Goal: Navigation & Orientation: Find specific page/section

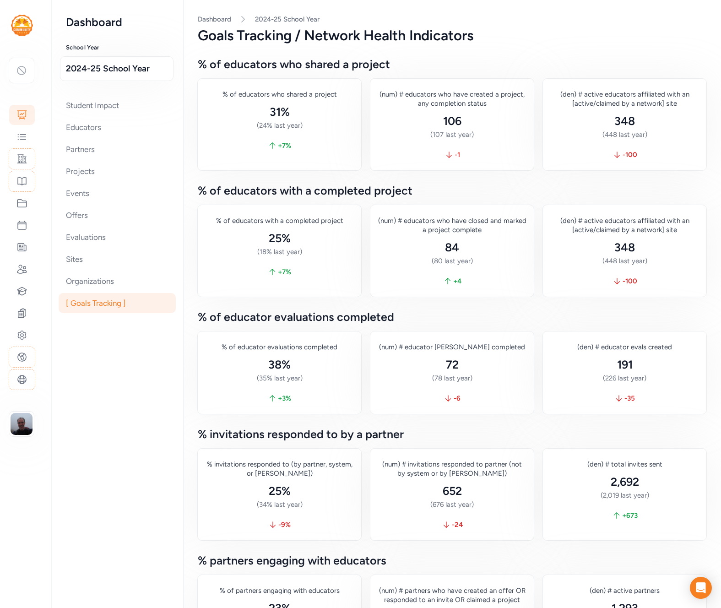
click at [448, 185] on h3 "% of educators with a completed project" at bounding box center [452, 190] width 508 height 11
click at [117, 146] on div "Partners" at bounding box center [117, 149] width 117 height 20
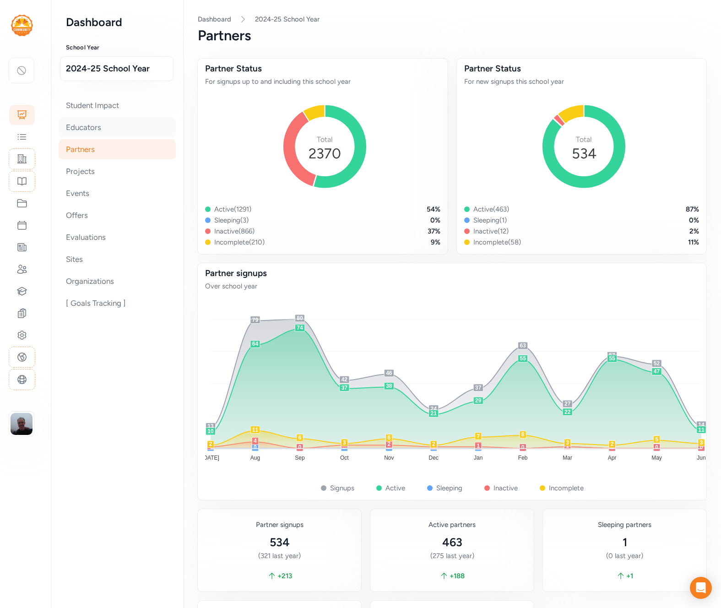
click at [125, 128] on div "Educators" at bounding box center [117, 127] width 117 height 20
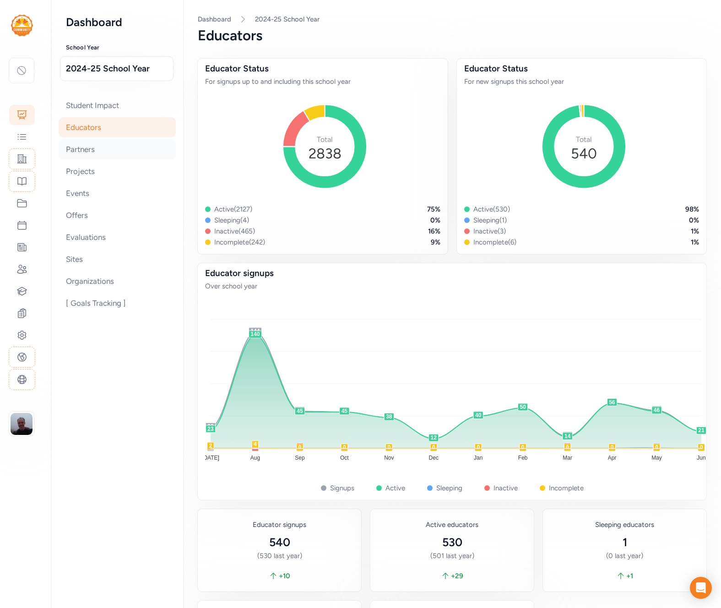
click at [108, 150] on div "Partners" at bounding box center [117, 149] width 117 height 20
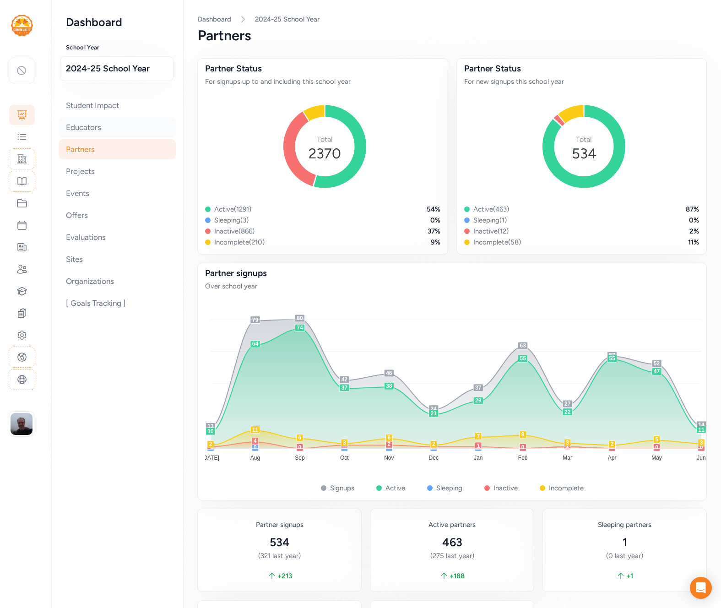
click at [93, 127] on div "Educators" at bounding box center [117, 127] width 117 height 20
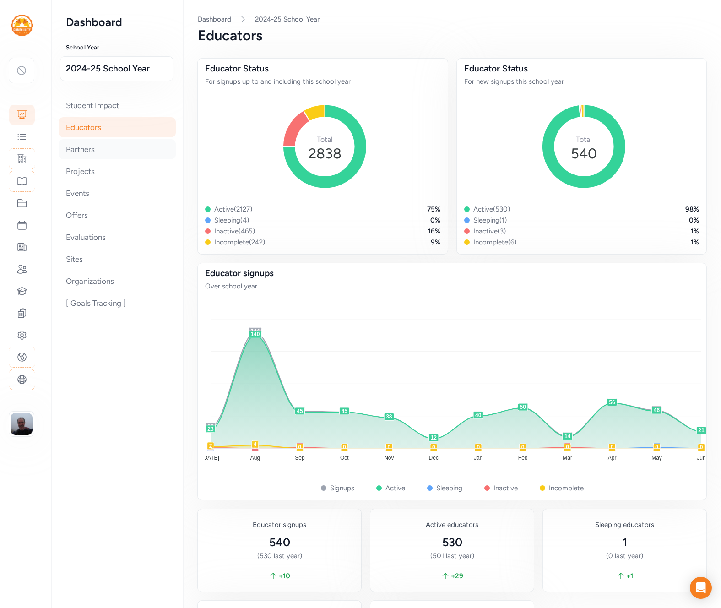
click at [108, 148] on div "Partners" at bounding box center [117, 149] width 117 height 20
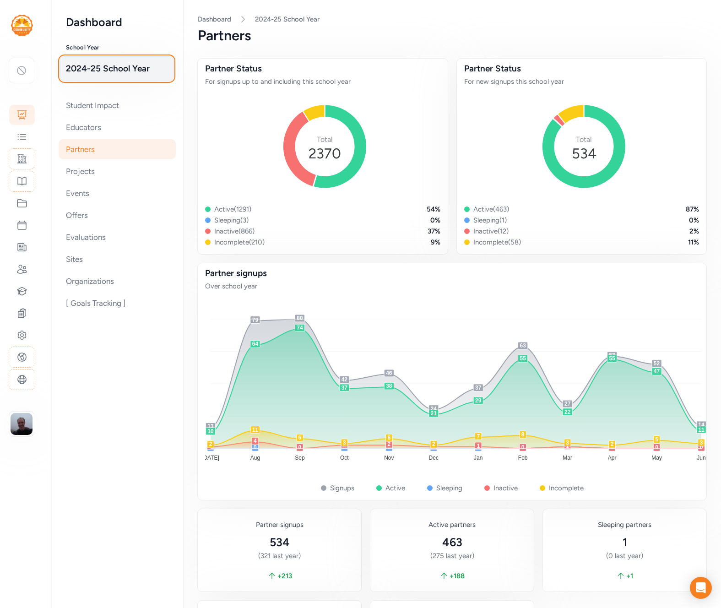
click at [98, 71] on span "2024-25 School Year" at bounding box center [117, 68] width 102 height 13
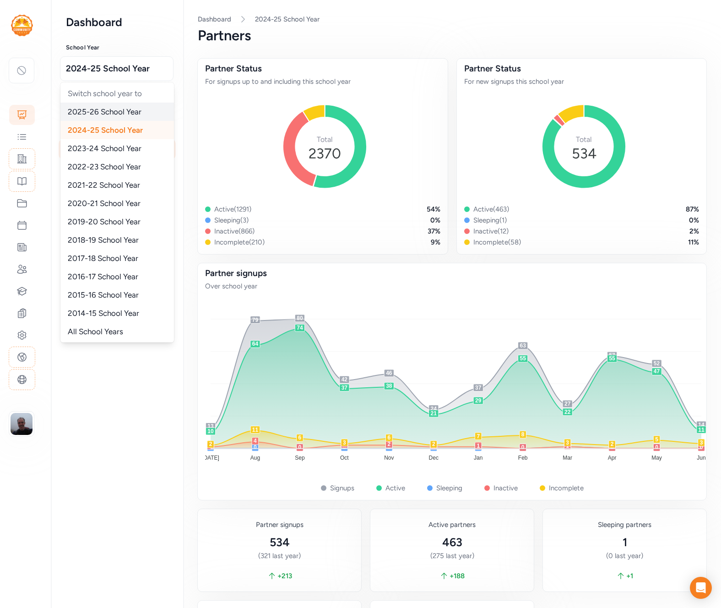
click at [116, 107] on span "2025-26 School Year" at bounding box center [105, 111] width 74 height 9
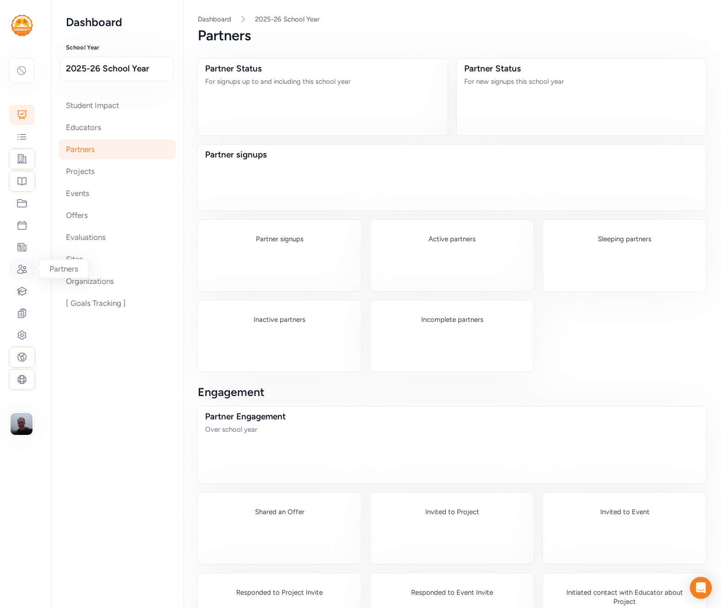
click at [24, 273] on icon at bounding box center [21, 269] width 11 height 11
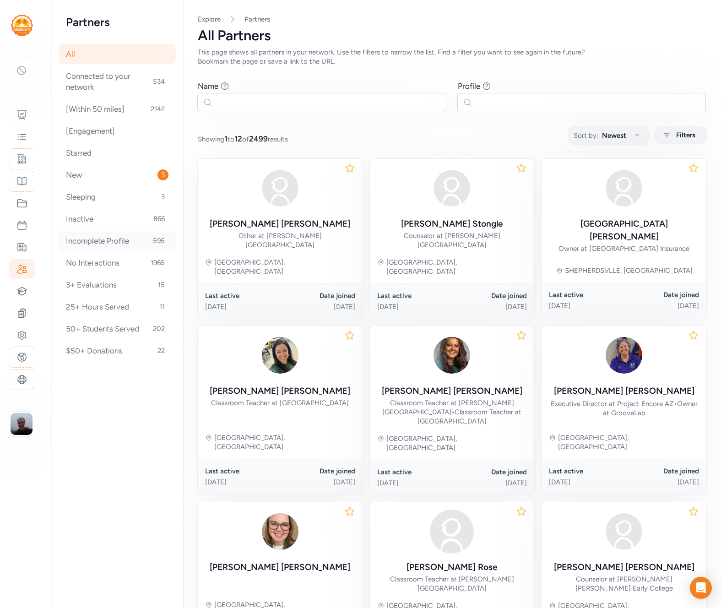
click at [133, 237] on div "Incomplete Profile 595" at bounding box center [117, 241] width 117 height 20
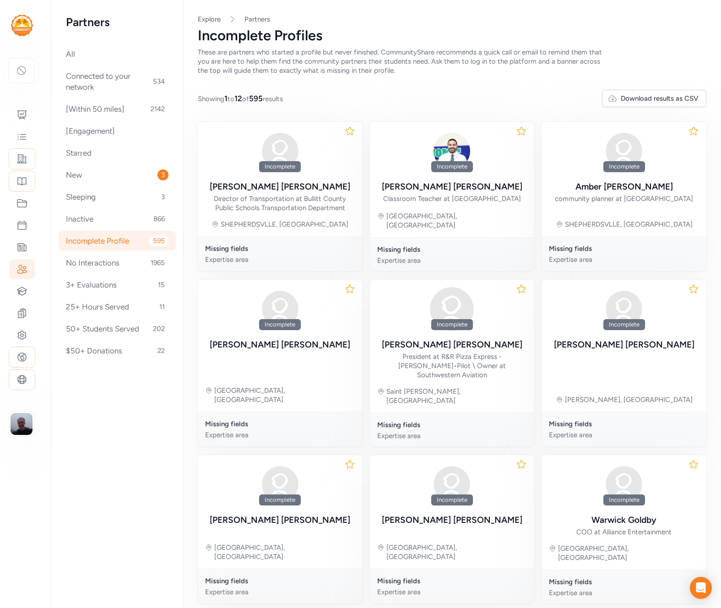
scroll to position [156, 0]
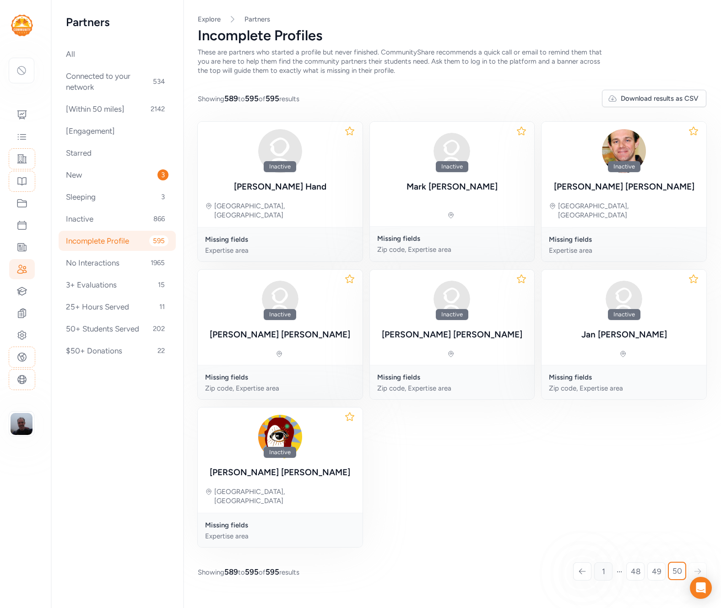
click at [604, 566] on span "1" at bounding box center [603, 571] width 3 height 11
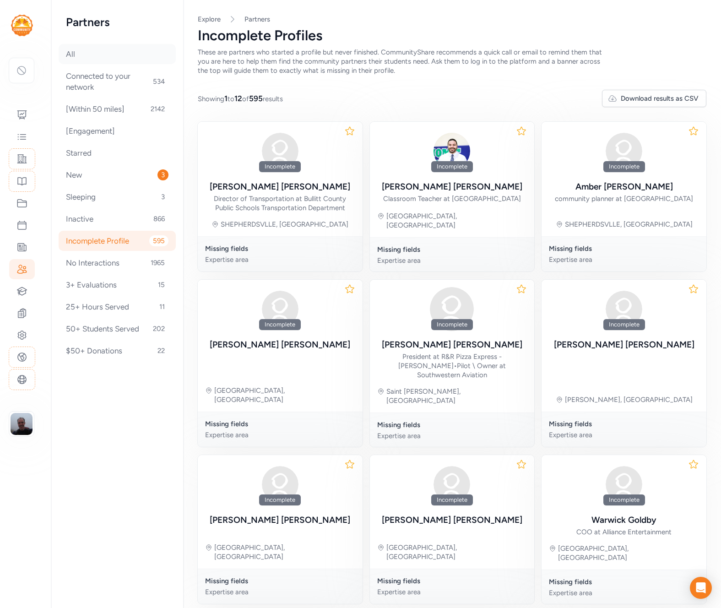
click at [100, 54] on div "All" at bounding box center [117, 54] width 117 height 20
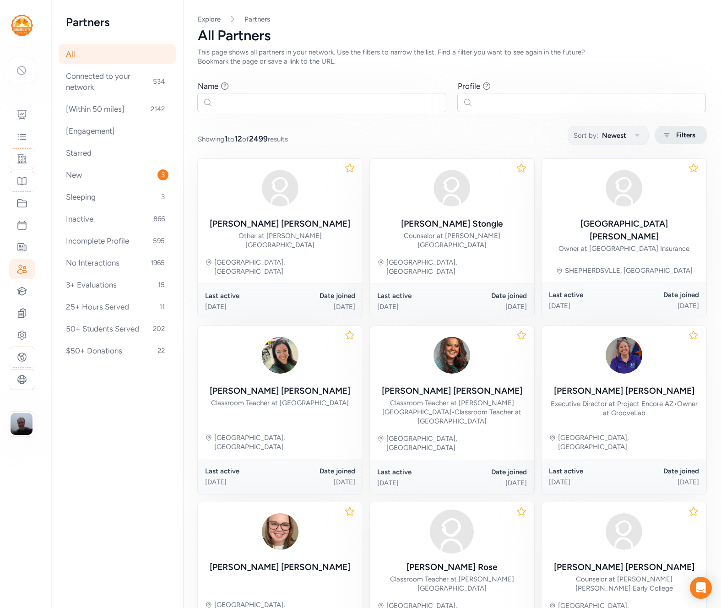
click at [684, 139] on span "Filters" at bounding box center [685, 135] width 19 height 11
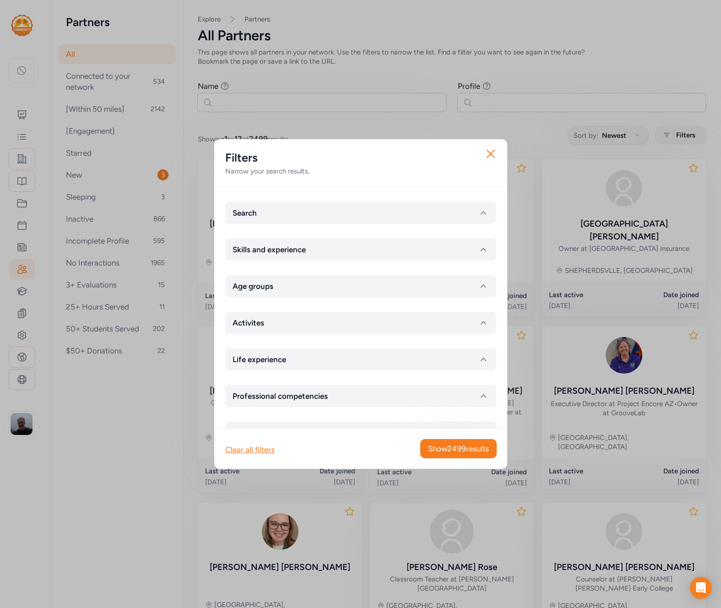
click at [364, 62] on div "Close Filters Narrow your search results. Search Skills and experience Age grou…" at bounding box center [360, 304] width 721 height 608
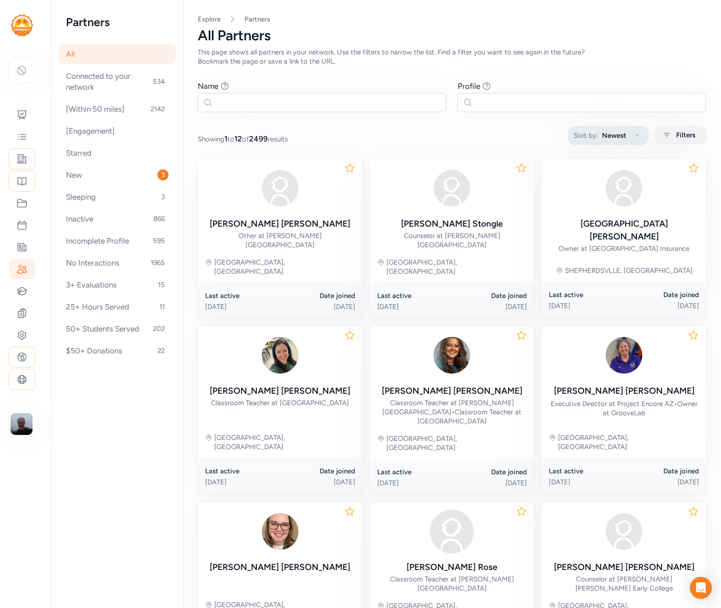
click at [627, 127] on button "Sort by: Newest" at bounding box center [608, 135] width 81 height 19
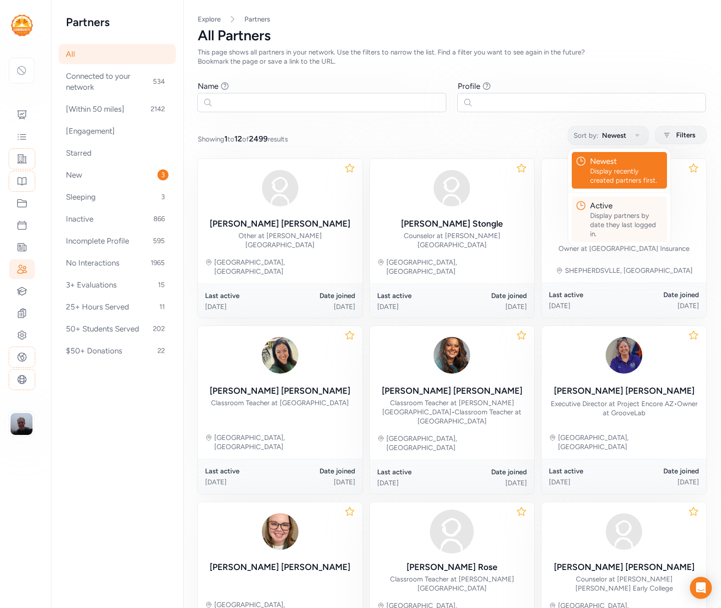
click at [616, 220] on div "Display partners by date they last logged in." at bounding box center [626, 224] width 73 height 27
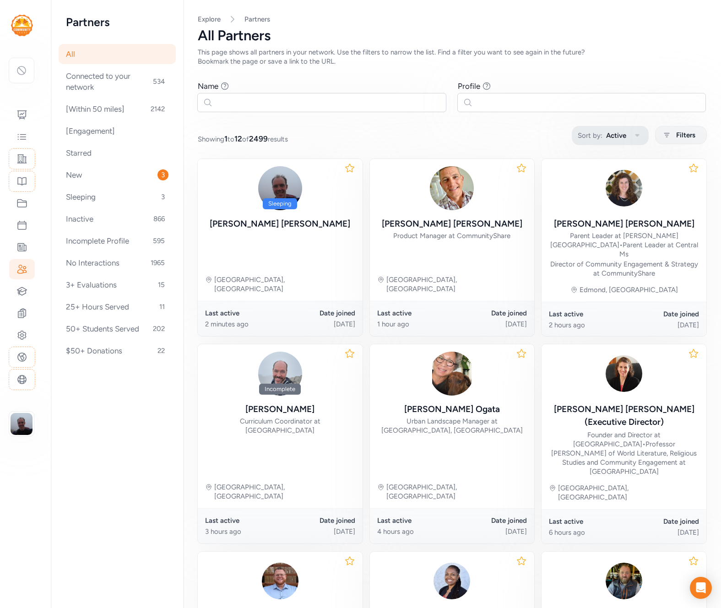
click at [581, 135] on span "Sort by:" at bounding box center [590, 135] width 25 height 11
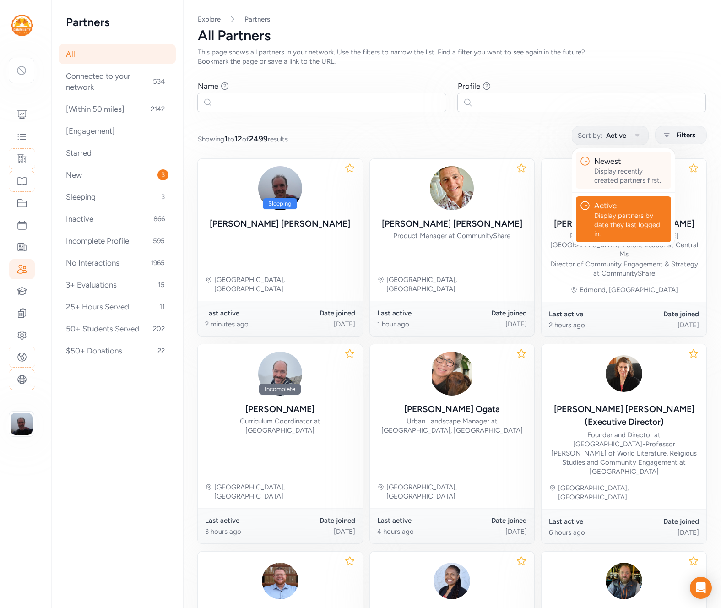
click at [607, 167] on div "Display recently created partners first." at bounding box center [630, 176] width 73 height 18
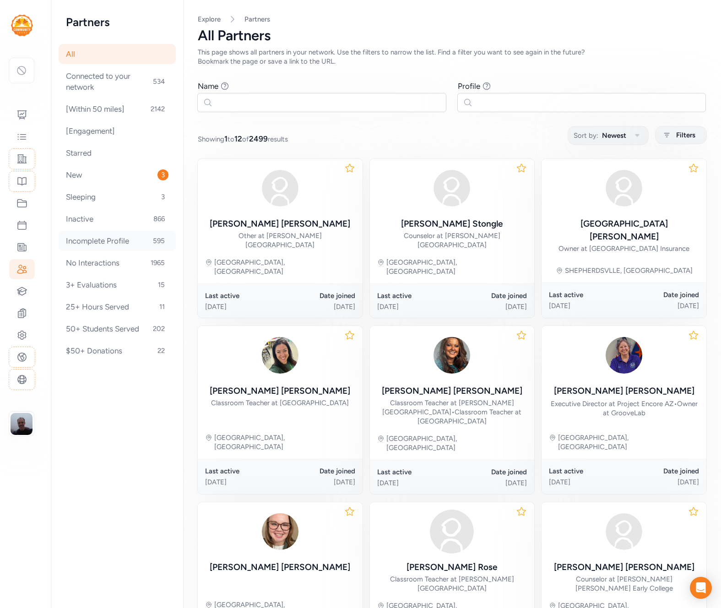
click at [132, 239] on div "Incomplete Profile 595" at bounding box center [117, 241] width 117 height 20
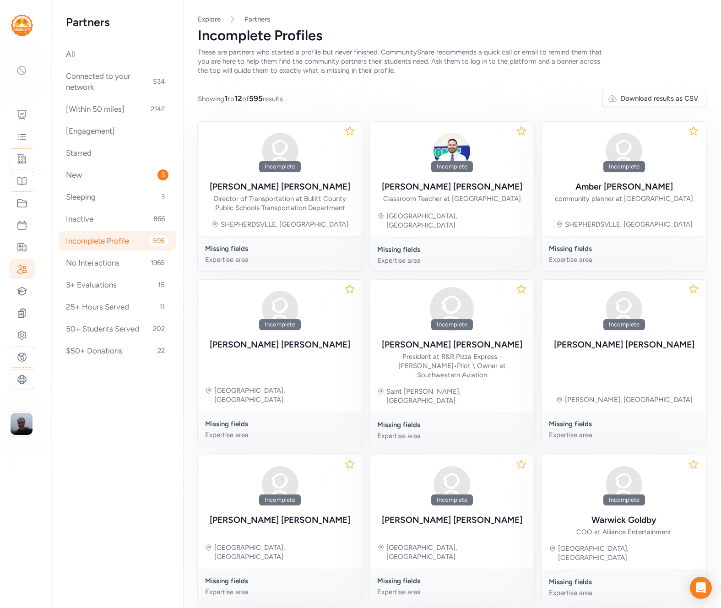
click at [316, 64] on span "These are partners who started a profile but never finished. CommunityShare rec…" at bounding box center [400, 61] width 404 height 27
click at [396, 71] on div "These are partners who started a profile but never finished. CommunityShare rec…" at bounding box center [403, 61] width 410 height 27
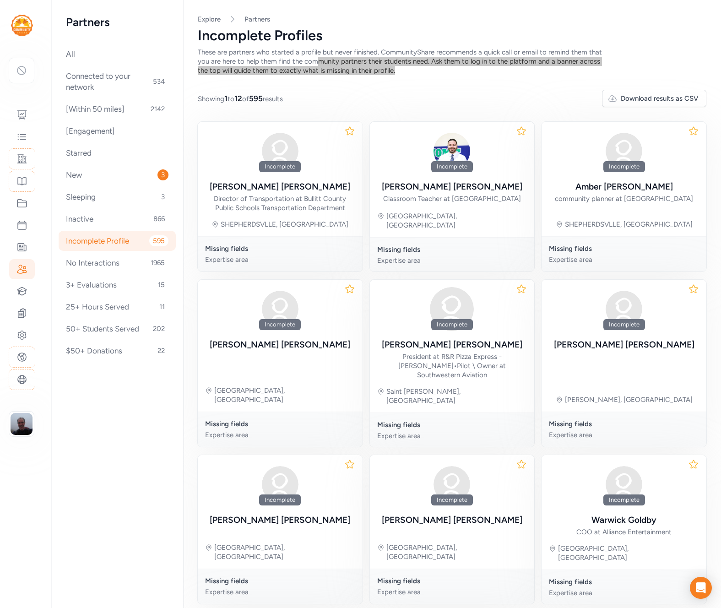
drag, startPoint x: 394, startPoint y: 71, endPoint x: 309, endPoint y: 58, distance: 86.2
click at [309, 58] on div "These are partners who started a profile but never finished. CommunityShare rec…" at bounding box center [403, 61] width 410 height 27
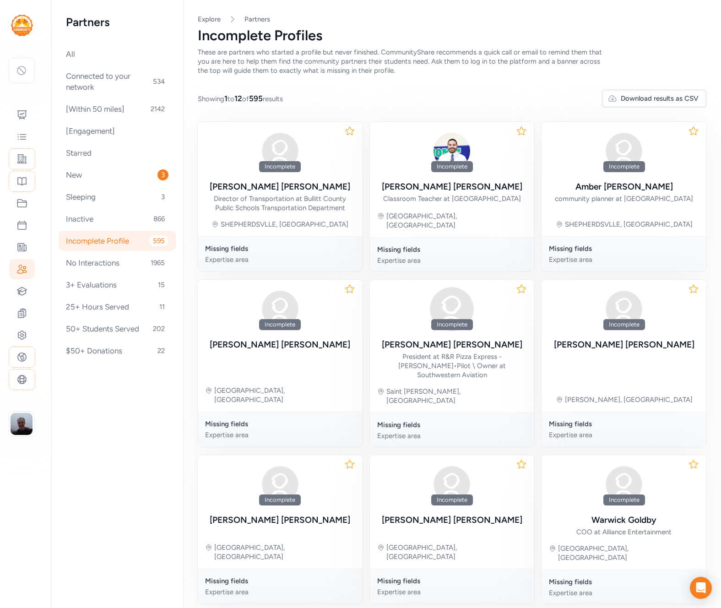
click at [286, 59] on span "These are partners who started a profile but never finished. CommunityShare rec…" at bounding box center [400, 61] width 404 height 27
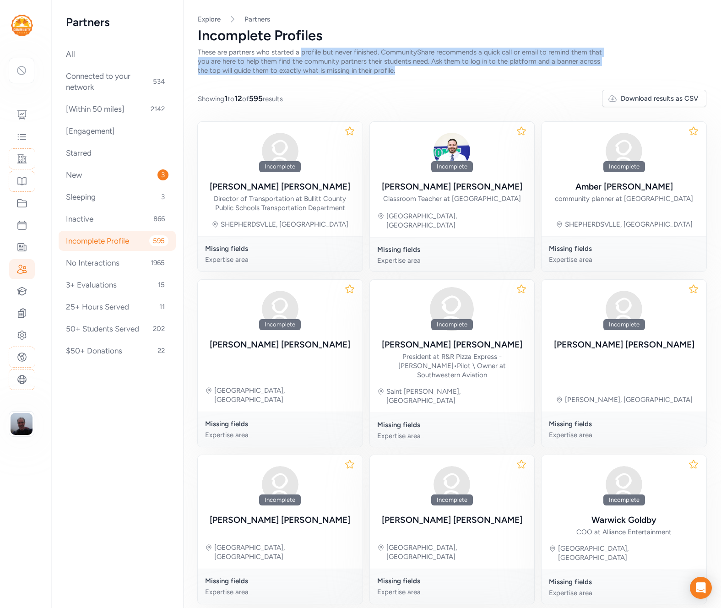
drag, startPoint x: 390, startPoint y: 72, endPoint x: 294, endPoint y: 54, distance: 97.5
click at [294, 54] on div "These are partners who started a profile but never finished. CommunityShare rec…" at bounding box center [403, 61] width 410 height 27
click at [397, 71] on div "These are partners who started a profile but never finished. CommunityShare rec…" at bounding box center [403, 61] width 410 height 27
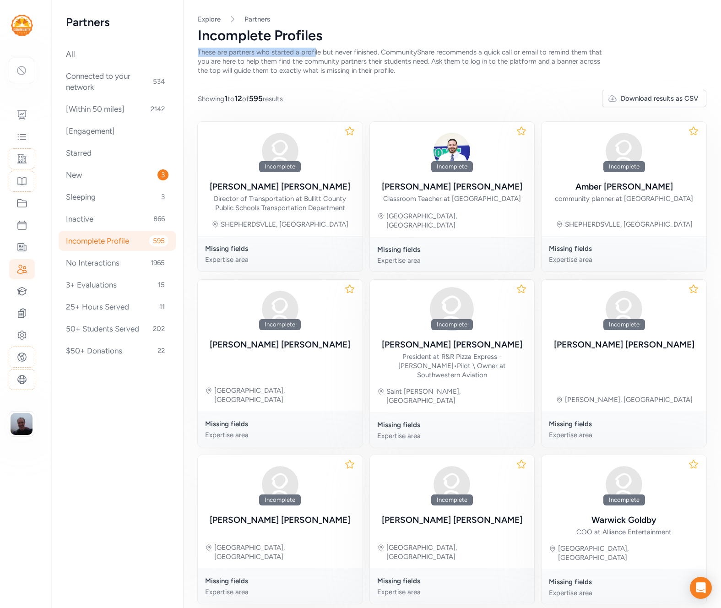
drag, startPoint x: 190, startPoint y: 51, endPoint x: 308, endPoint y: 51, distance: 118.1
click at [308, 51] on div "Page Incomplete Profile Explore Partners Incomplete Profiles These are partners…" at bounding box center [452, 400] width 538 height 801
copy span "These are partners who started a profil"
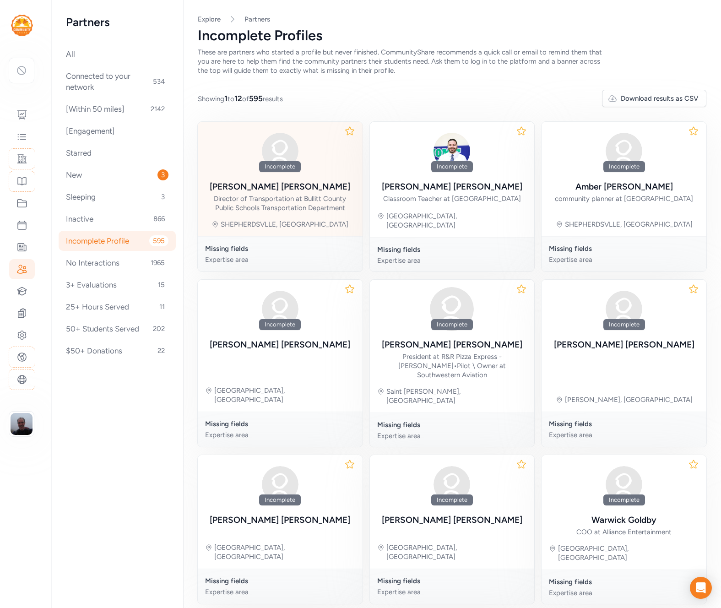
click at [303, 162] on div "Incomplete" at bounding box center [280, 166] width 150 height 11
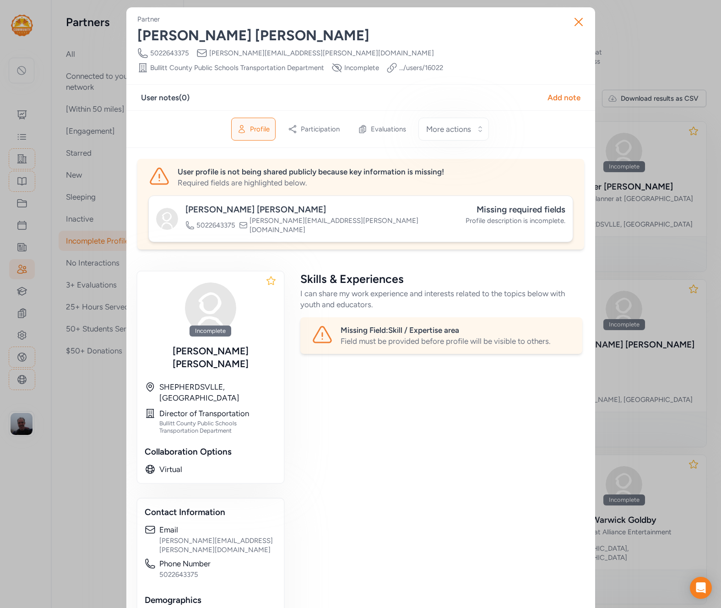
click at [675, 264] on div "Close Partner David Phelps Phone Number 5022643375 Email david.phelps@bullitt.k…" at bounding box center [360, 379] width 721 height 758
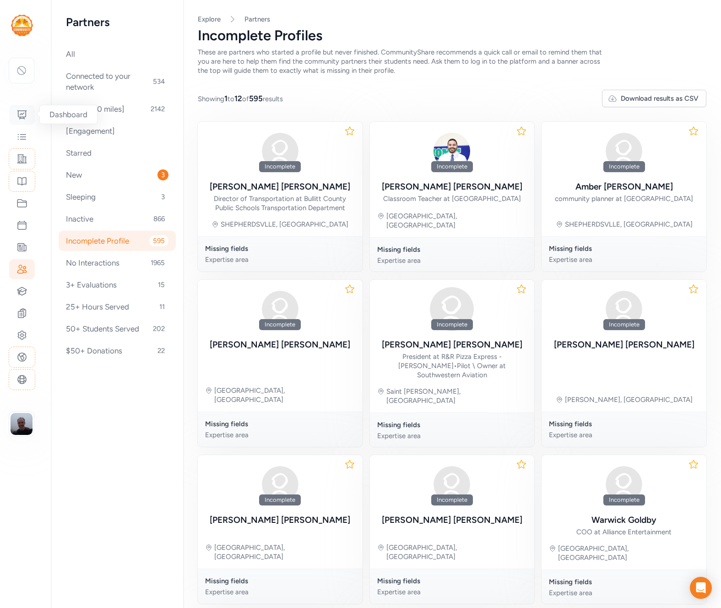
click at [23, 113] on icon at bounding box center [21, 114] width 11 height 11
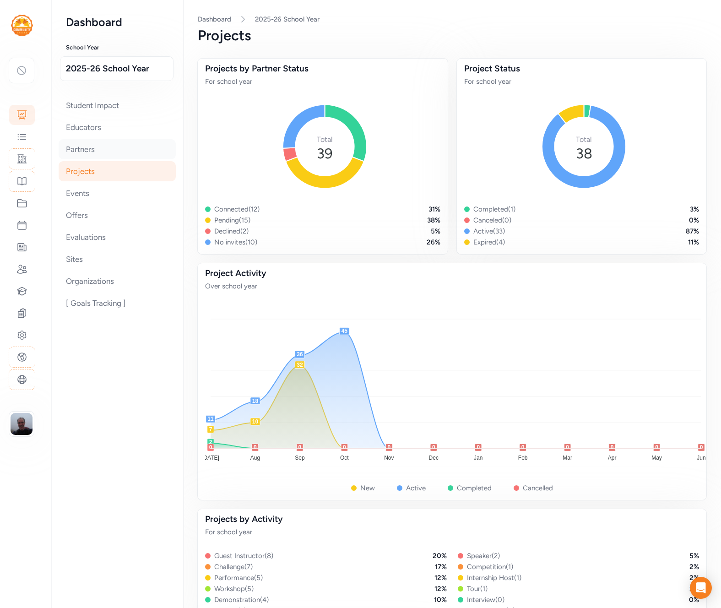
click at [108, 149] on div "Partners" at bounding box center [117, 149] width 117 height 20
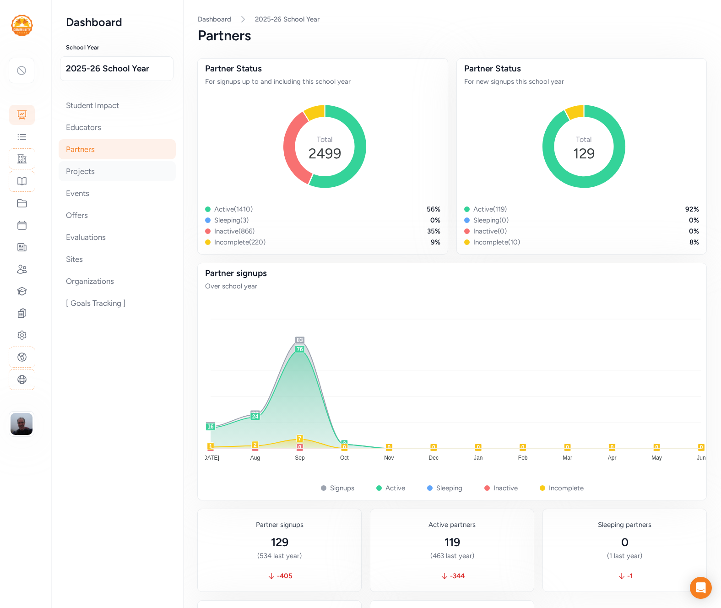
click at [111, 173] on div "Projects" at bounding box center [117, 171] width 117 height 20
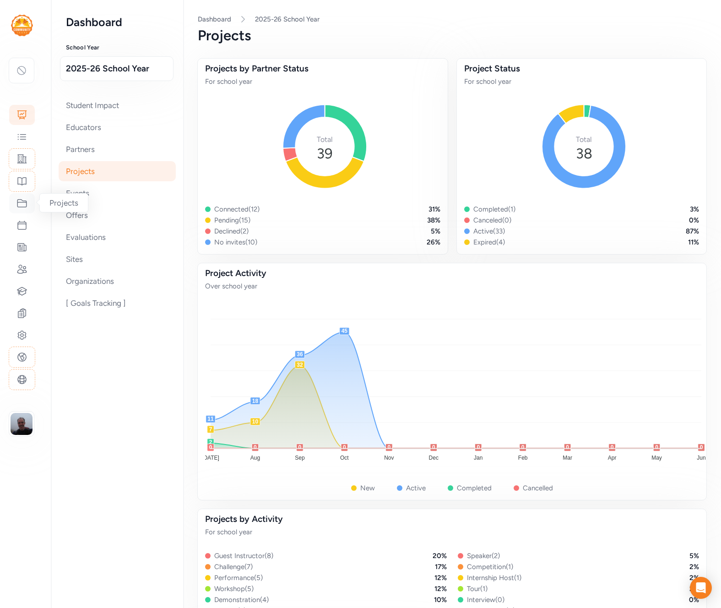
click at [23, 203] on icon at bounding box center [21, 203] width 11 height 11
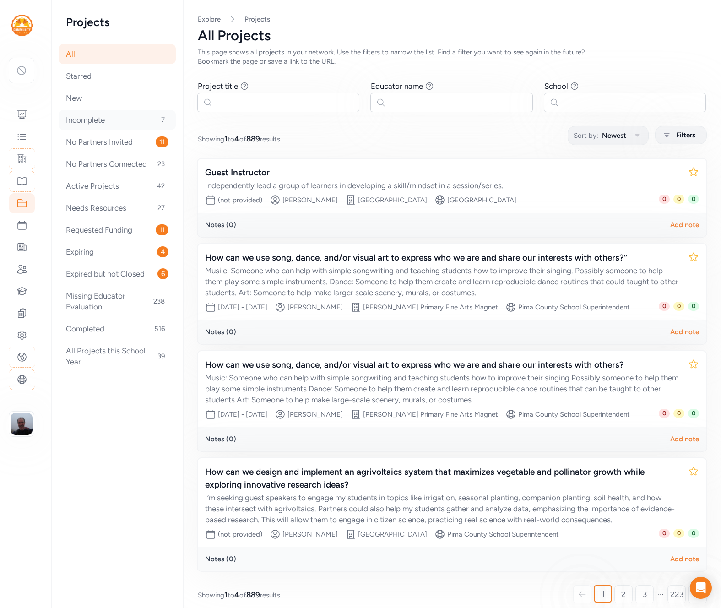
click at [108, 119] on div "Incomplete 7" at bounding box center [117, 120] width 117 height 20
